Goal: Information Seeking & Learning: Learn about a topic

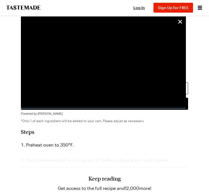
scroll to position [291, 0]
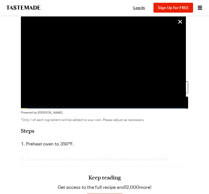
click at [96, 164] on div "Keep reading Get access to the full recipe and 12,000 more! Sign Up for Free Al…" at bounding box center [104, 185] width 167 height 77
click at [92, 185] on li "1 number" at bounding box center [104, 189] width 173 height 8
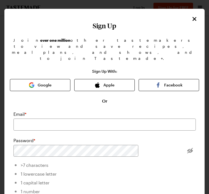
click at [95, 186] on li "1 number" at bounding box center [104, 190] width 182 height 9
click at [193, 21] on icon "Close" at bounding box center [194, 19] width 7 height 7
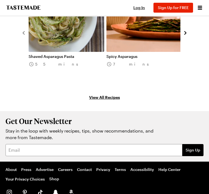
scroll to position [749, 0]
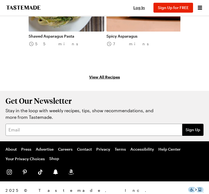
click at [93, 74] on link "View All Recipes" at bounding box center [104, 77] width 167 height 6
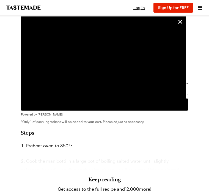
scroll to position [296, 0]
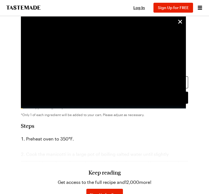
click at [178, 24] on icon "unsticky" at bounding box center [180, 21] width 7 height 7
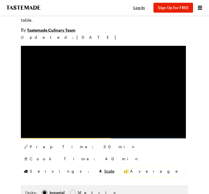
scroll to position [68, 0]
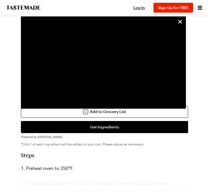
scroll to position [269, 0]
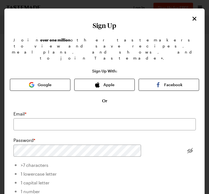
scroll to position [0, 0]
